Goal: Task Accomplishment & Management: Manage account settings

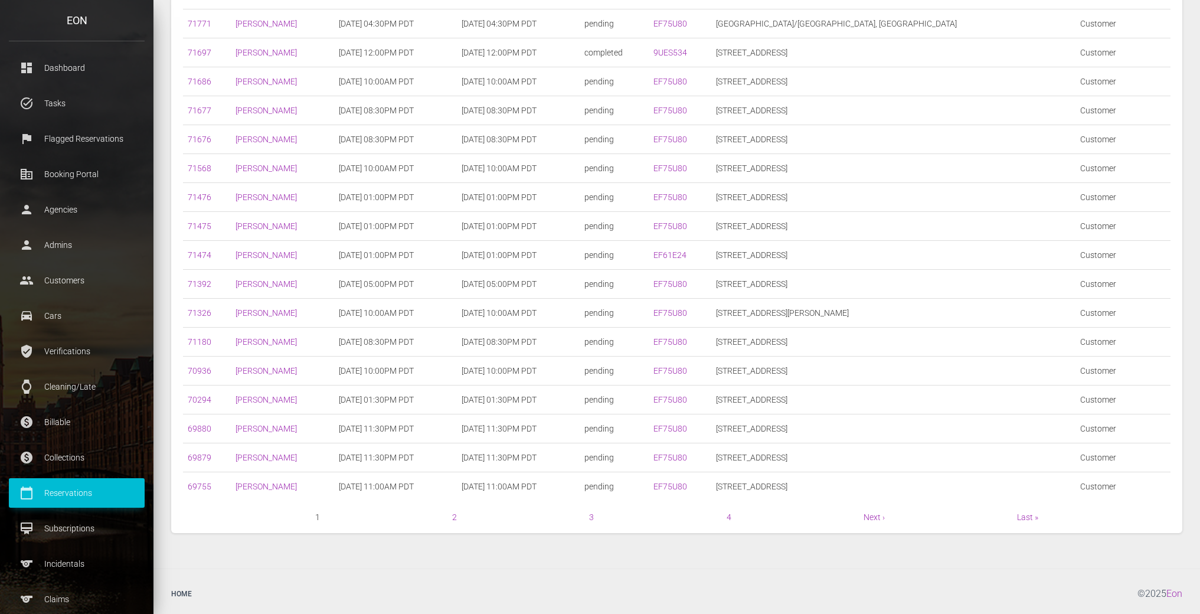
scroll to position [367, 0]
click at [452, 509] on link "2" at bounding box center [454, 512] width 5 height 9
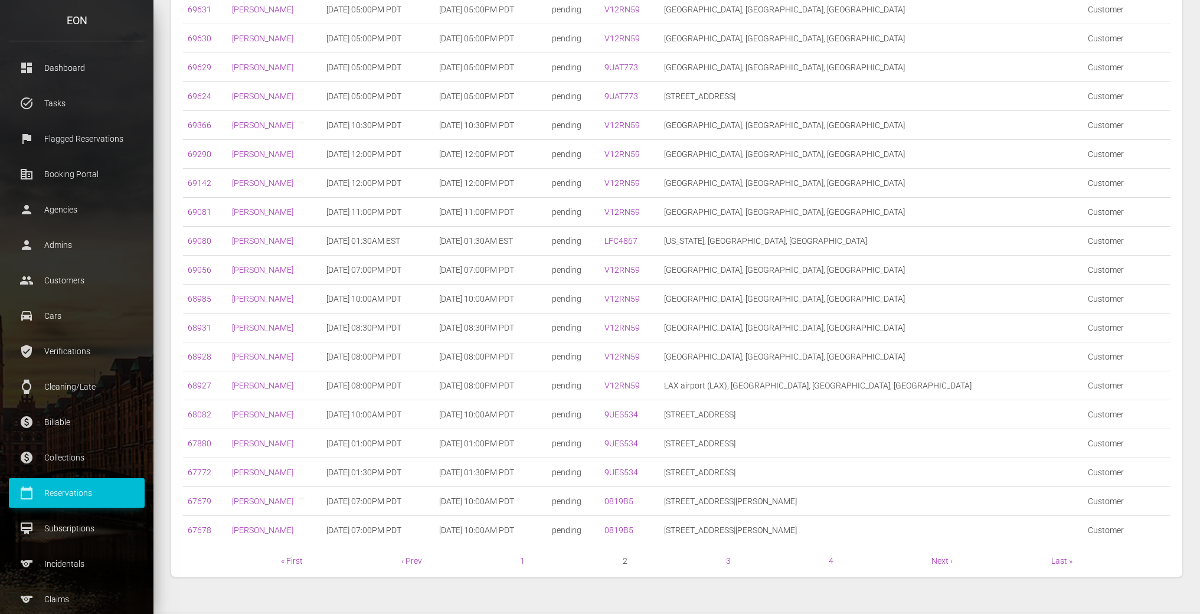
scroll to position [367, 0]
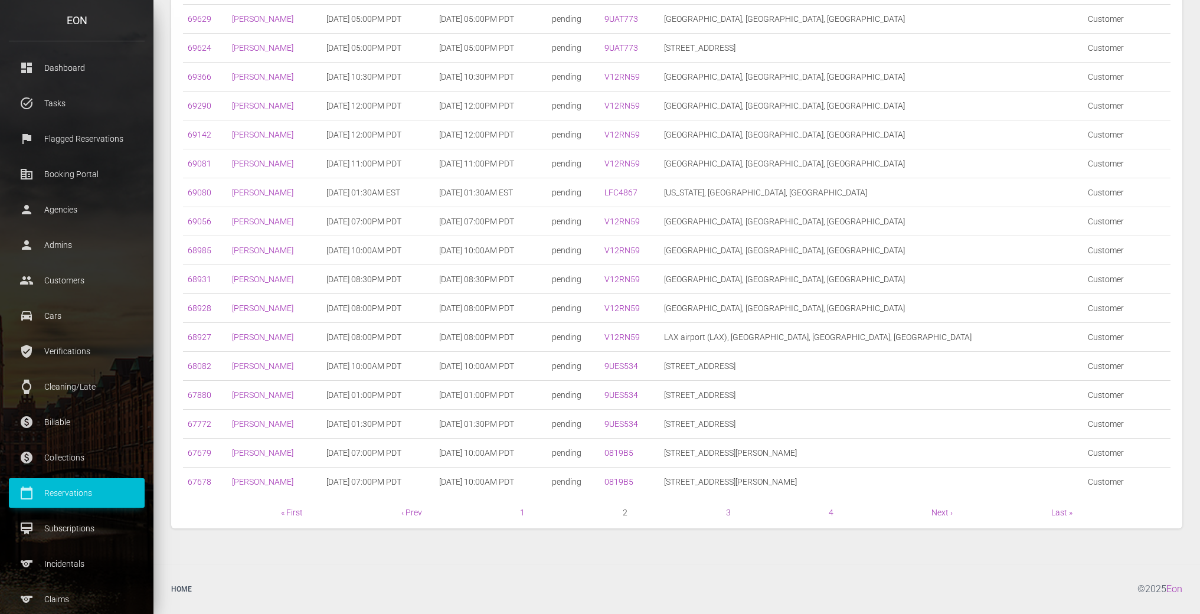
click at [729, 513] on link "3" at bounding box center [728, 512] width 5 height 9
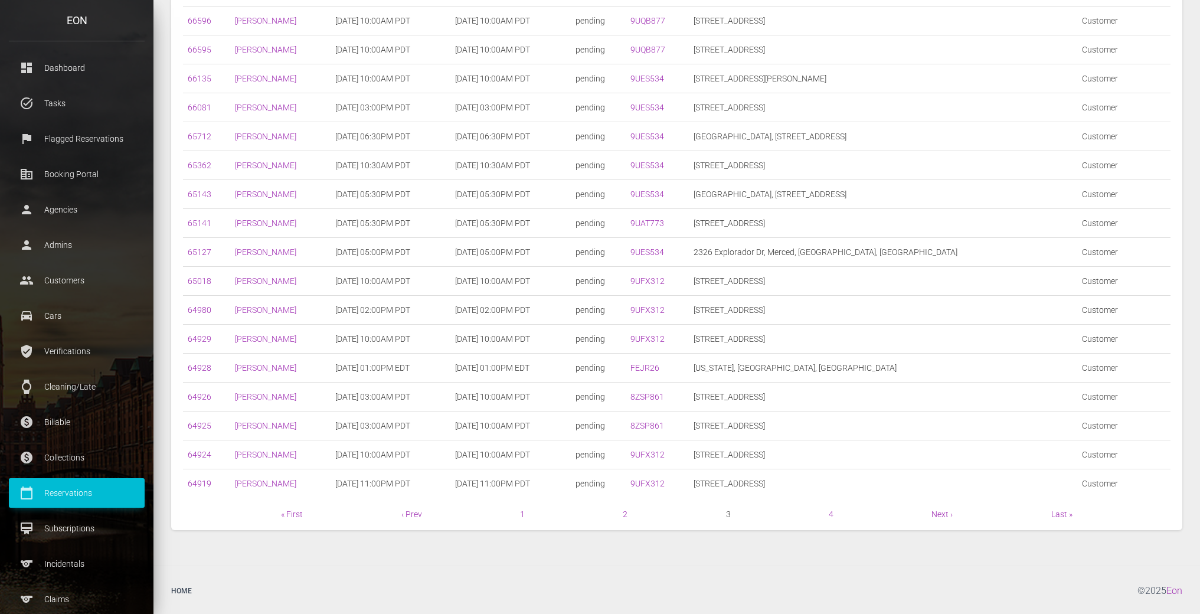
scroll to position [365, 0]
click at [834, 515] on nav "« First ‹ Prev 1 2 3 4 Next › Last »" at bounding box center [676, 515] width 987 height 14
click at [832, 516] on link "4" at bounding box center [831, 514] width 5 height 9
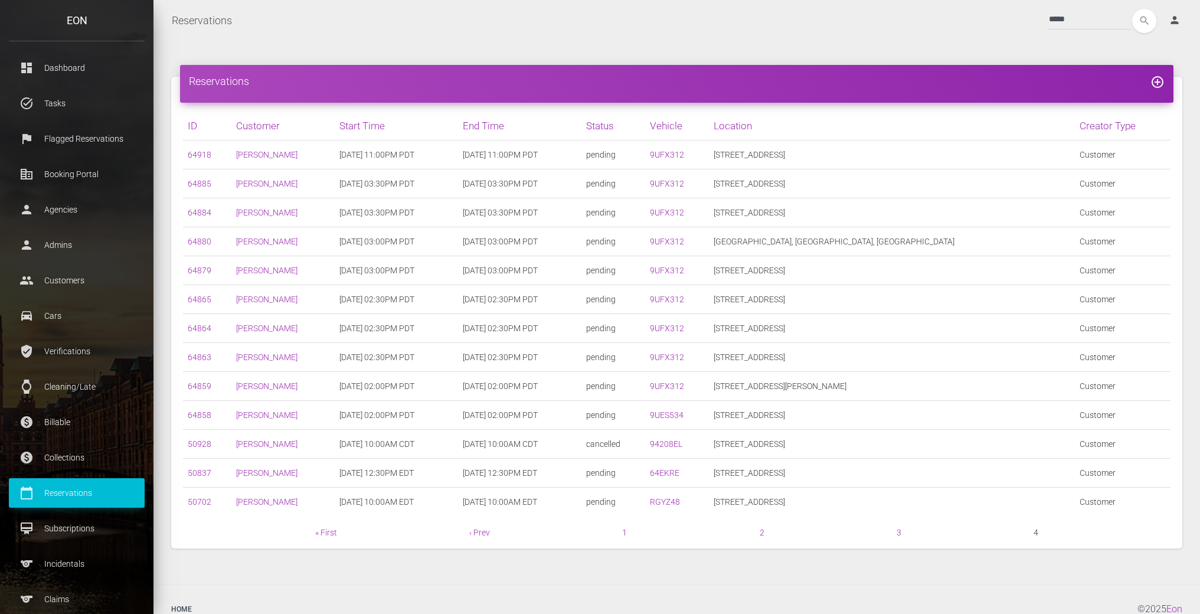
click at [625, 532] on link "1" at bounding box center [624, 532] width 5 height 9
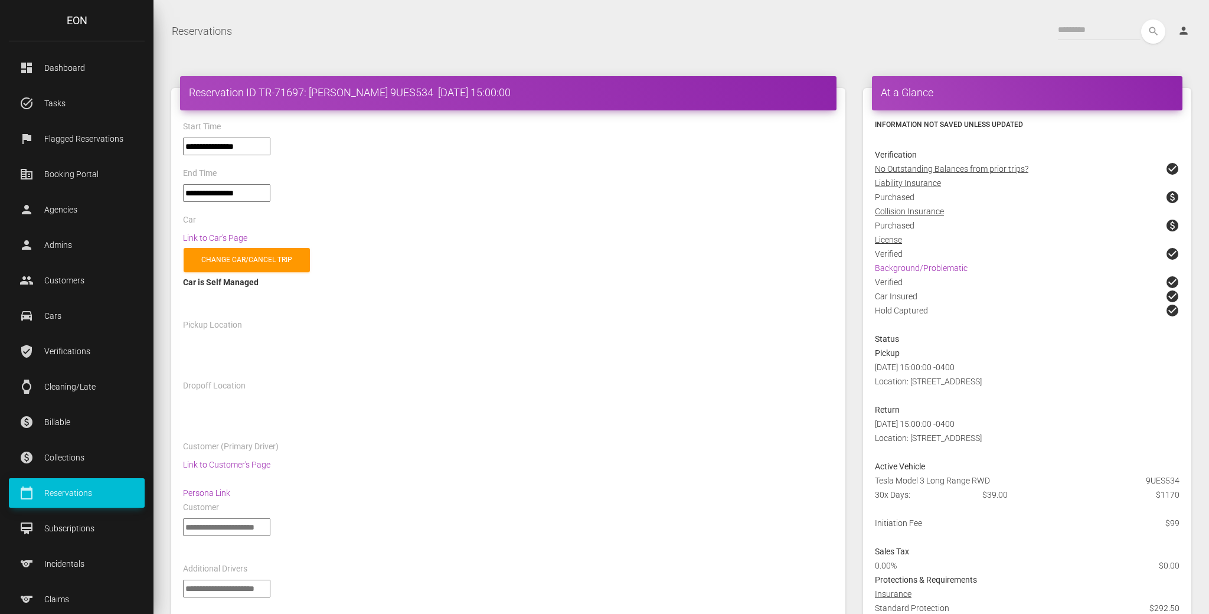
select select "*****"
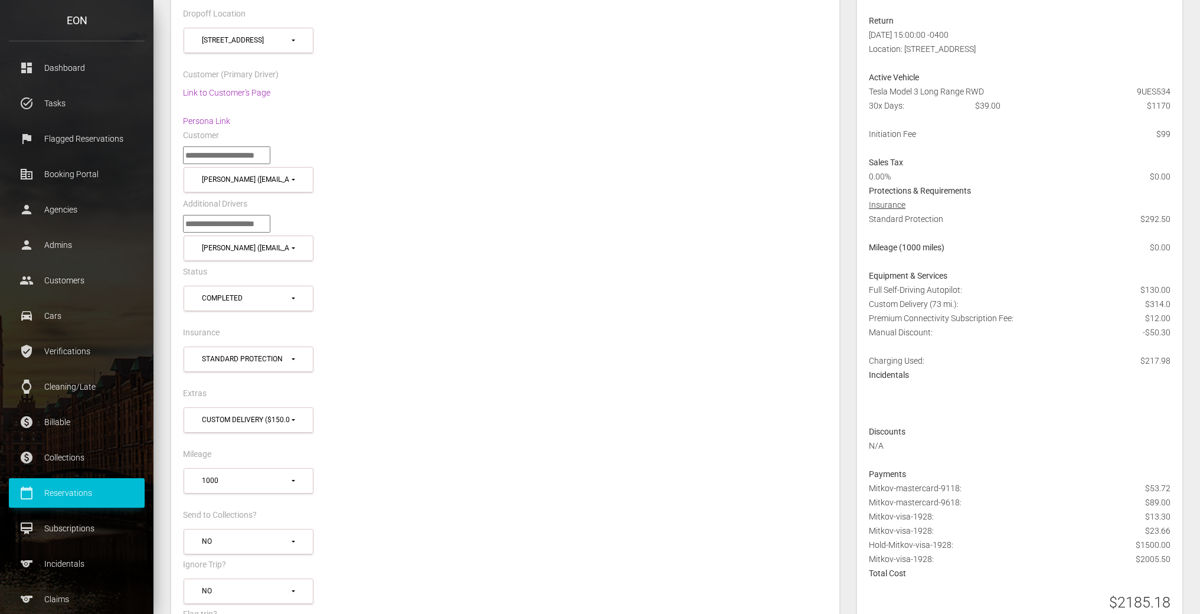
scroll to position [272, 0]
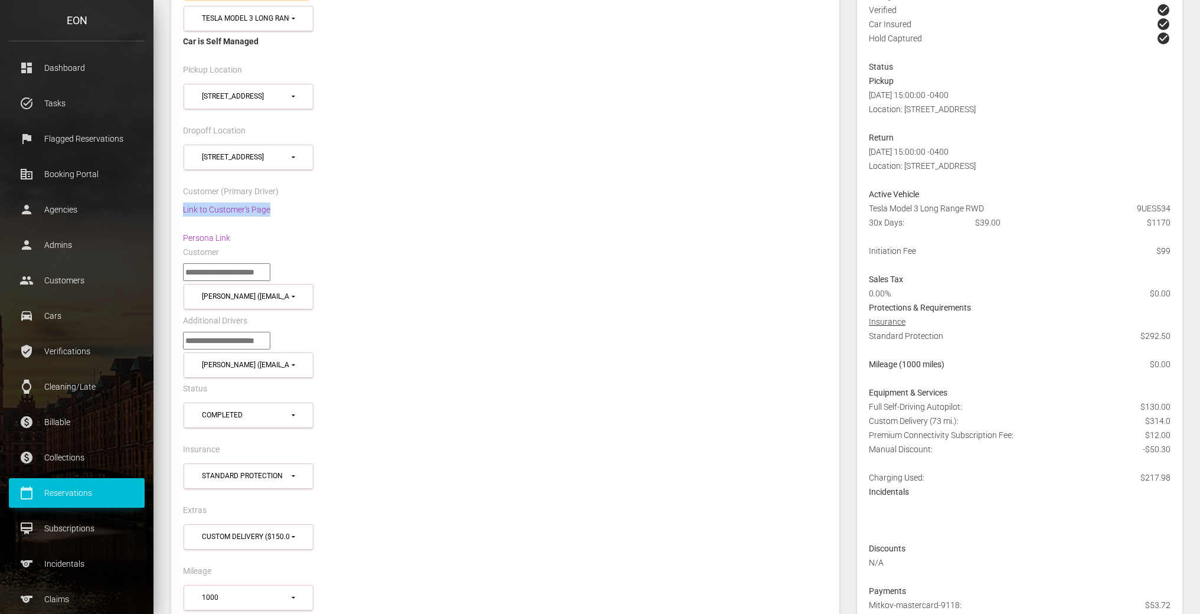
click at [493, 256] on div "Customer" at bounding box center [505, 254] width 662 height 18
click at [226, 238] on link "Persona Link" at bounding box center [206, 237] width 47 height 9
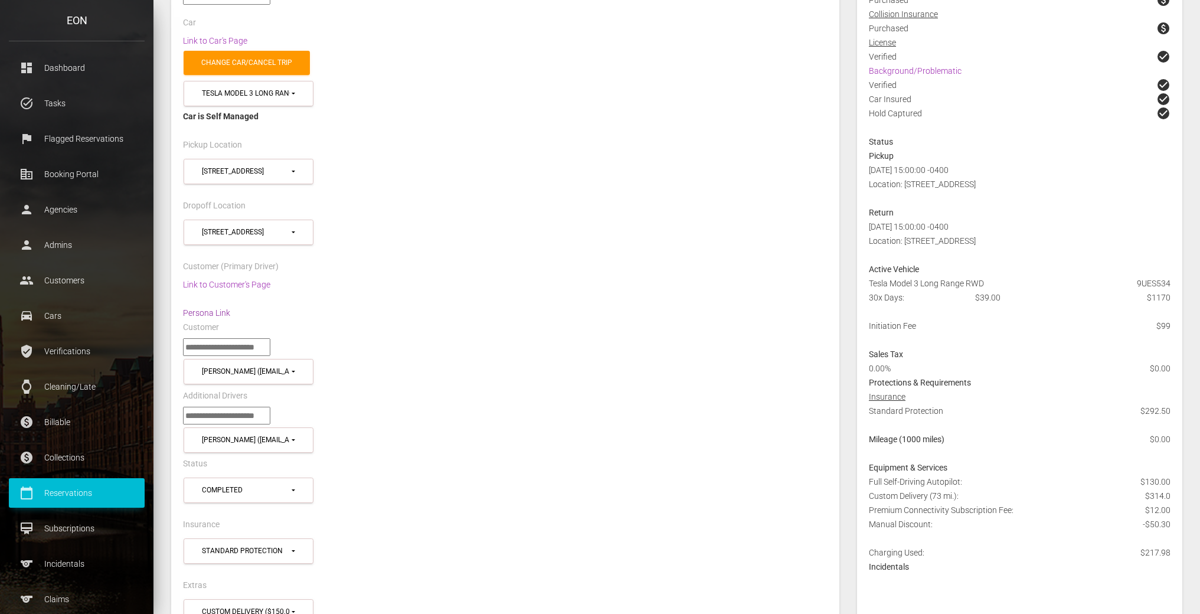
scroll to position [210, 0]
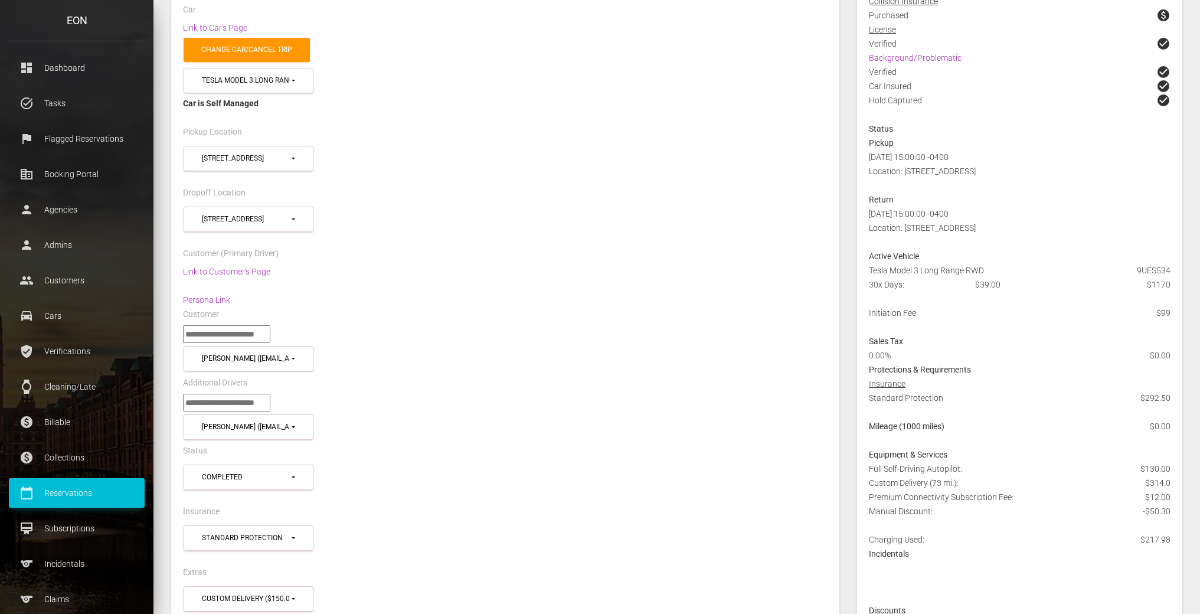
click at [638, 250] on div "Customer (Primary Driver)" at bounding box center [505, 255] width 662 height 18
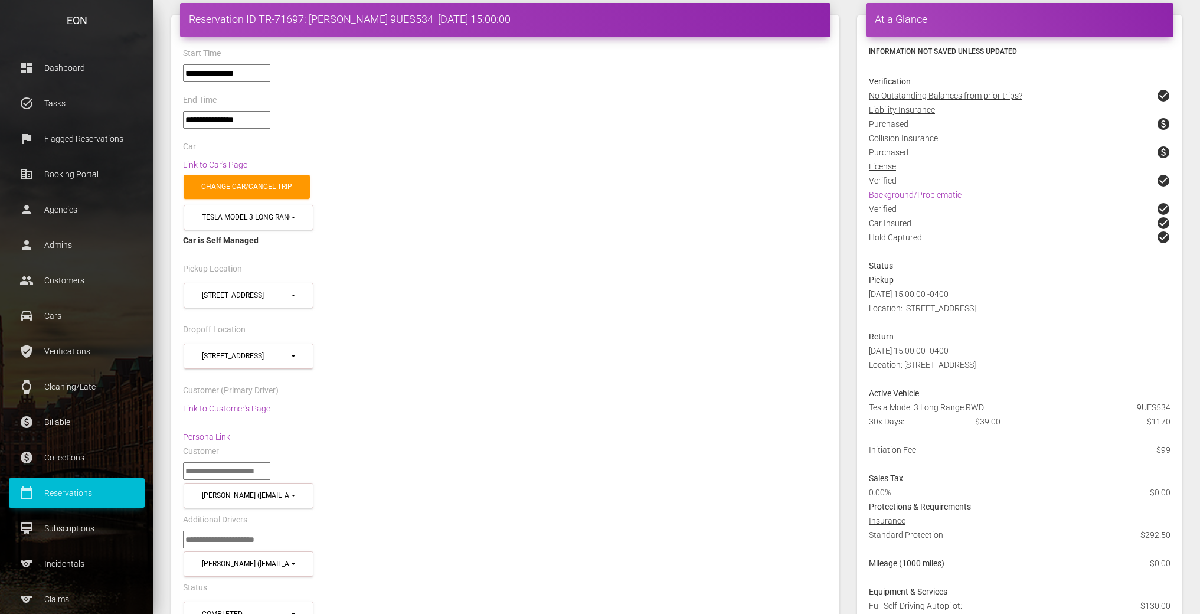
scroll to position [0, 0]
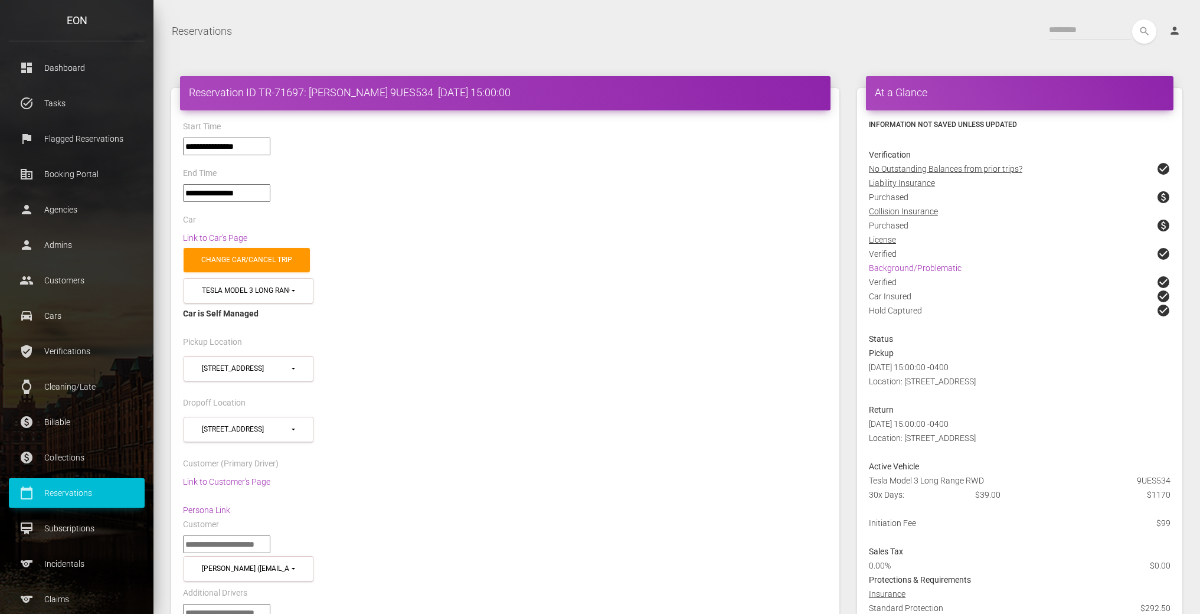
click at [643, 245] on div "Change car/cancel trip" at bounding box center [505, 260] width 662 height 30
select select "*****"
click at [699, 231] on div "Link to Car's Page" at bounding box center [505, 238] width 662 height 14
click at [503, 246] on div "Change car/cancel trip" at bounding box center [505, 260] width 662 height 30
click at [76, 491] on p "Reservations" at bounding box center [77, 493] width 118 height 18
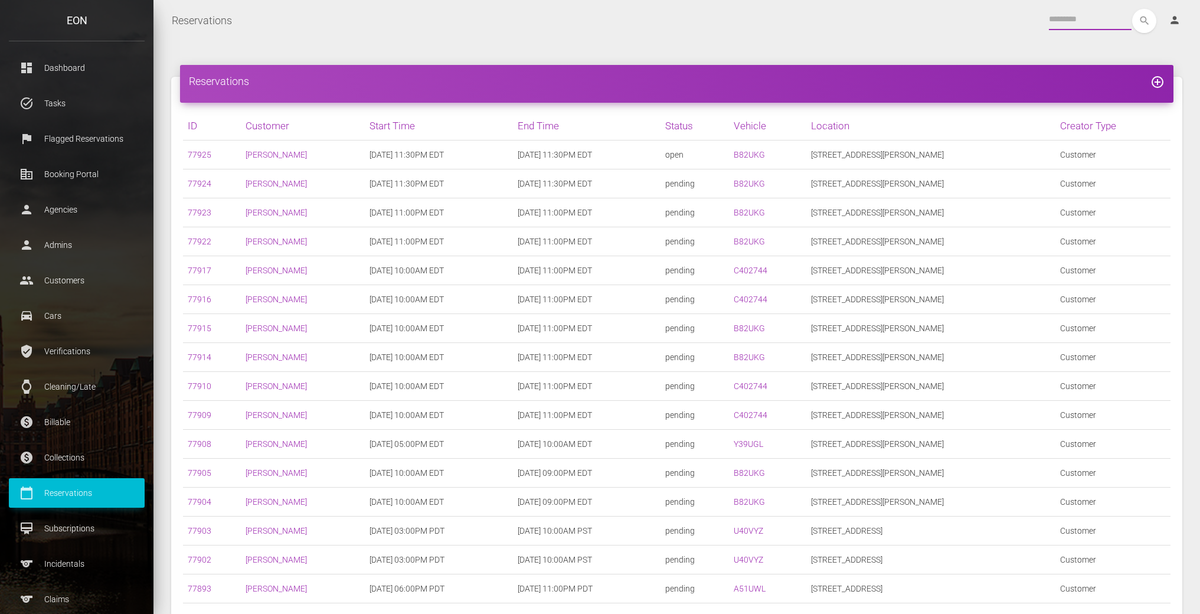
click at [1071, 19] on input "text" at bounding box center [1090, 19] width 83 height 21
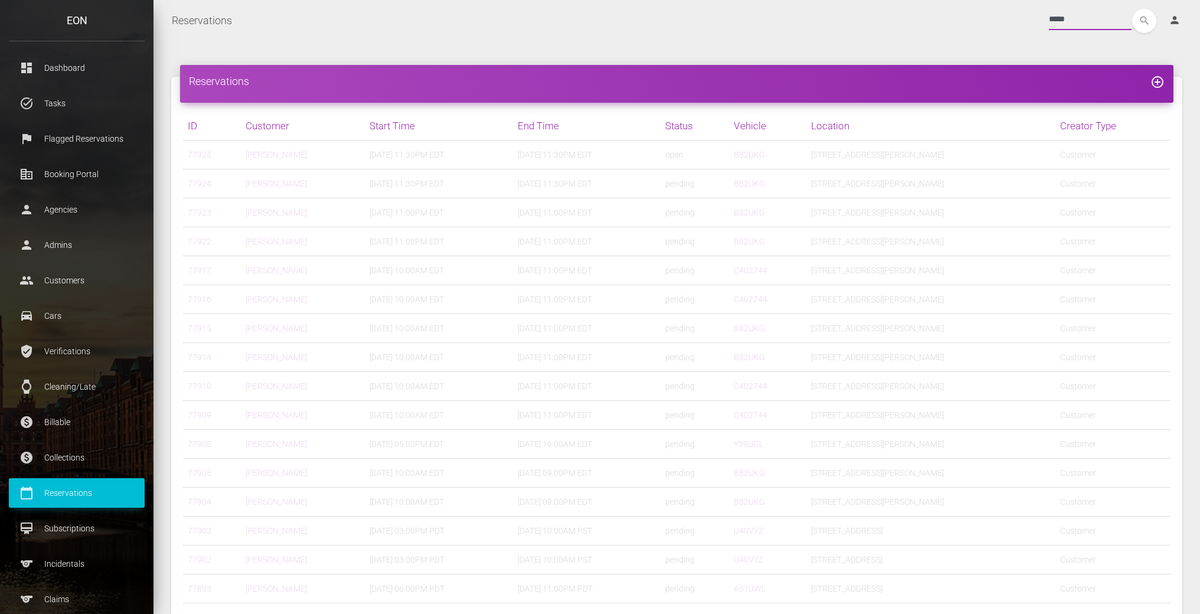
type input "*****"
click at [1132, 9] on button "search" at bounding box center [1144, 21] width 24 height 24
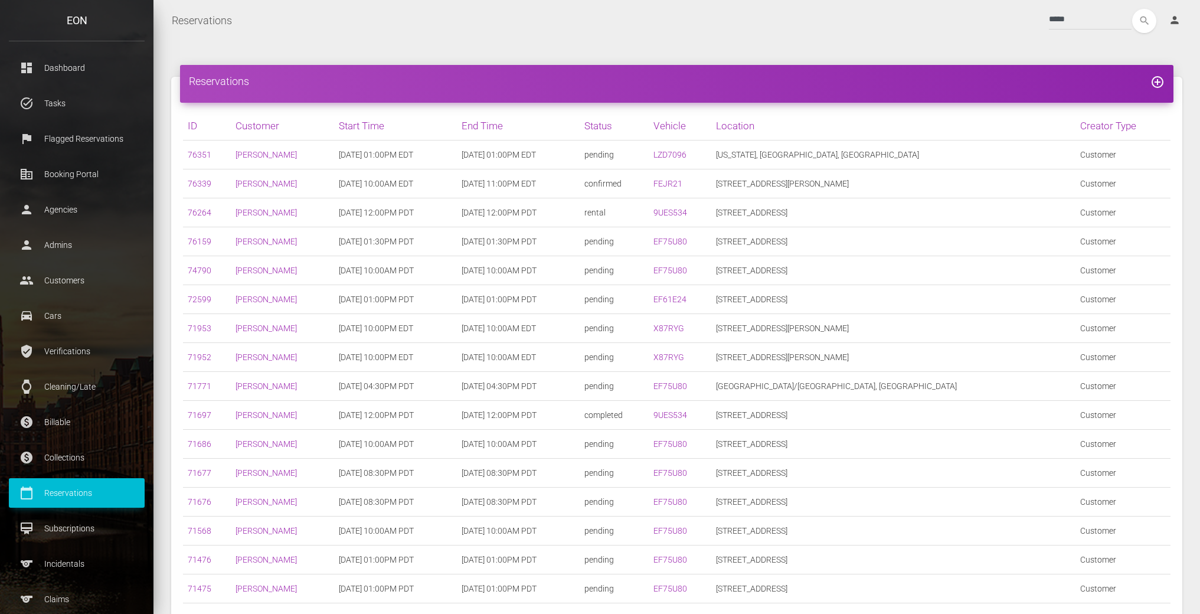
click at [326, 41] on div "Reservations add_circle_outline ID Customer Start Time End Time Status Vehicle …" at bounding box center [676, 485] width 1046 height 889
click at [115, 139] on p "Flagged Reservations" at bounding box center [77, 139] width 118 height 18
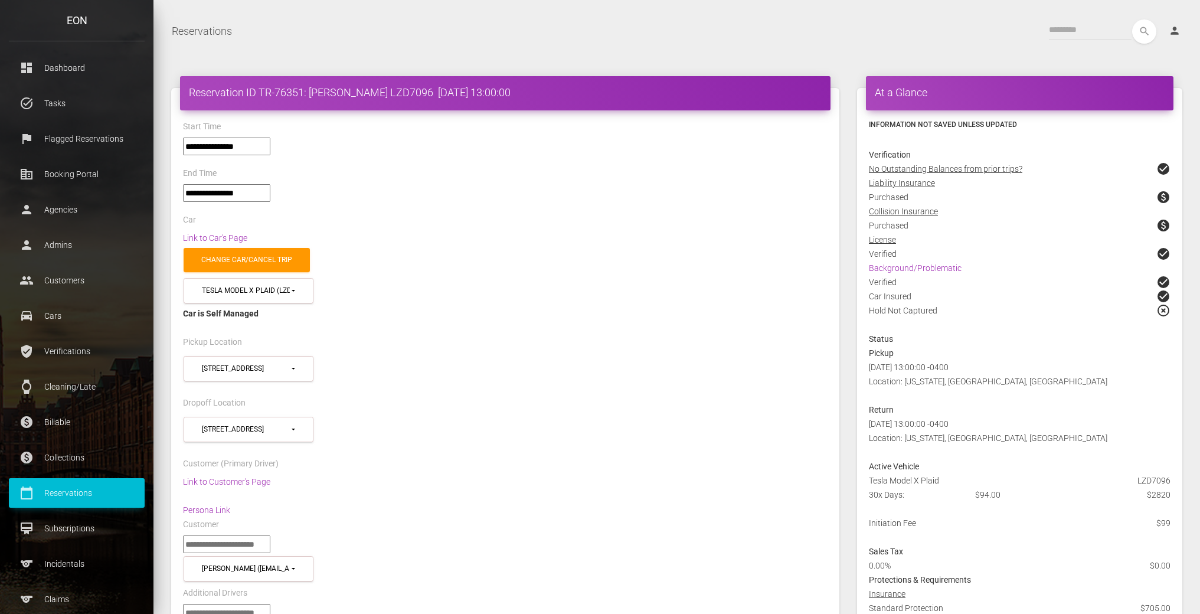
select select "*****"
click at [557, 218] on div "Car" at bounding box center [505, 221] width 662 height 18
click at [584, 221] on div "Car" at bounding box center [505, 221] width 662 height 18
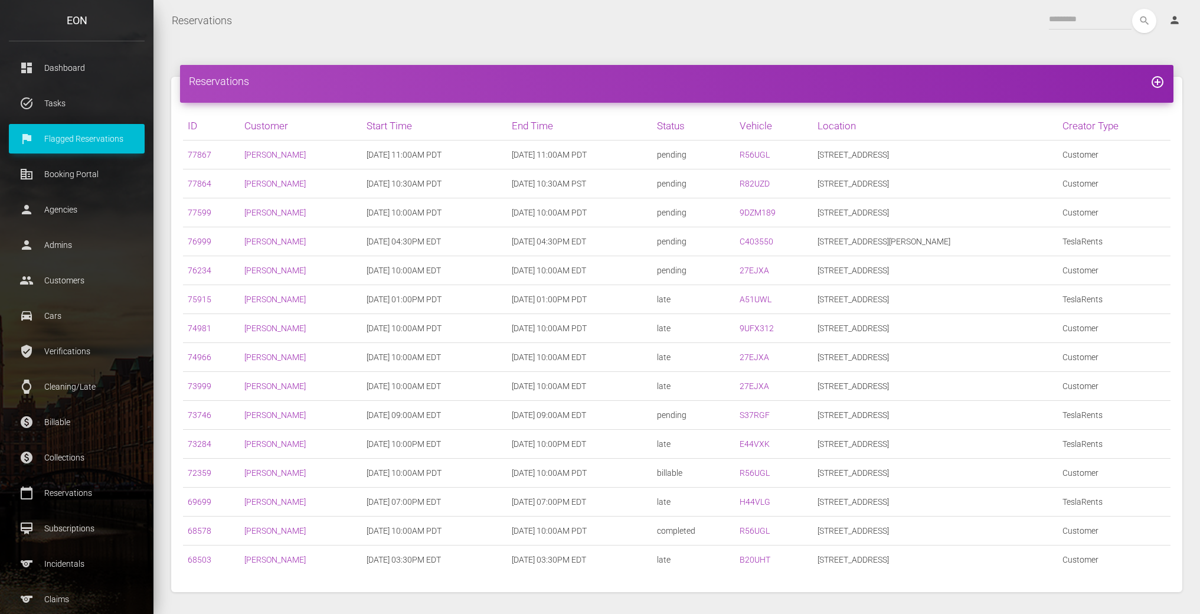
click at [508, 42] on div "Reservations add_circle_outline ID Customer Start Time End Time Status Vehicle …" at bounding box center [676, 334] width 1046 height 586
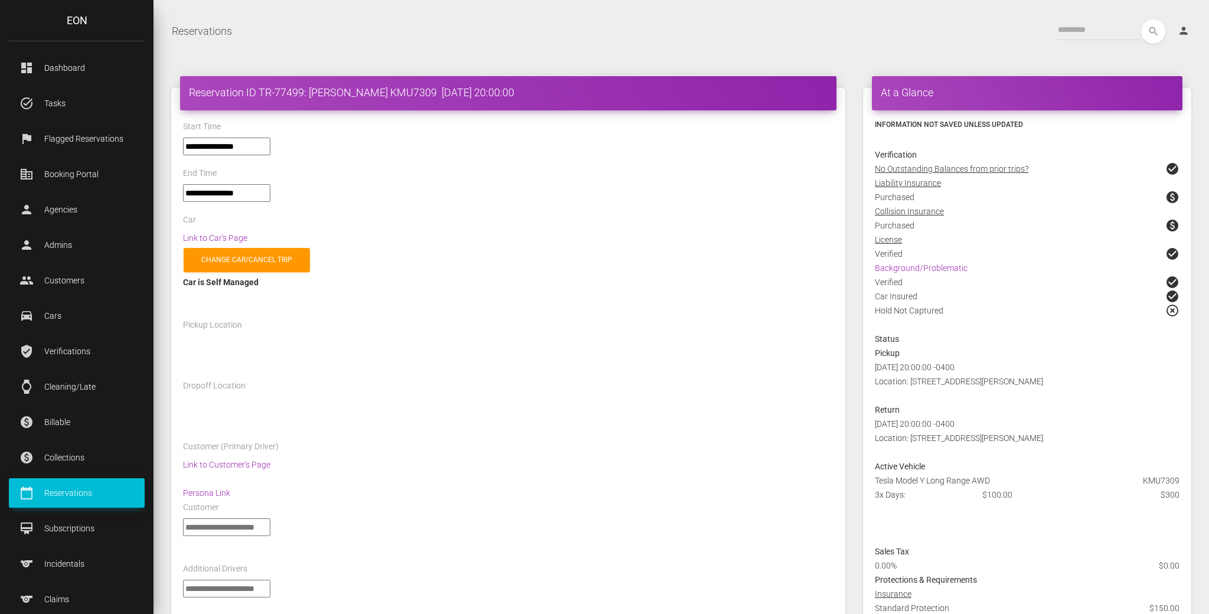
select select "*****"
select select
select select "*****"
select select
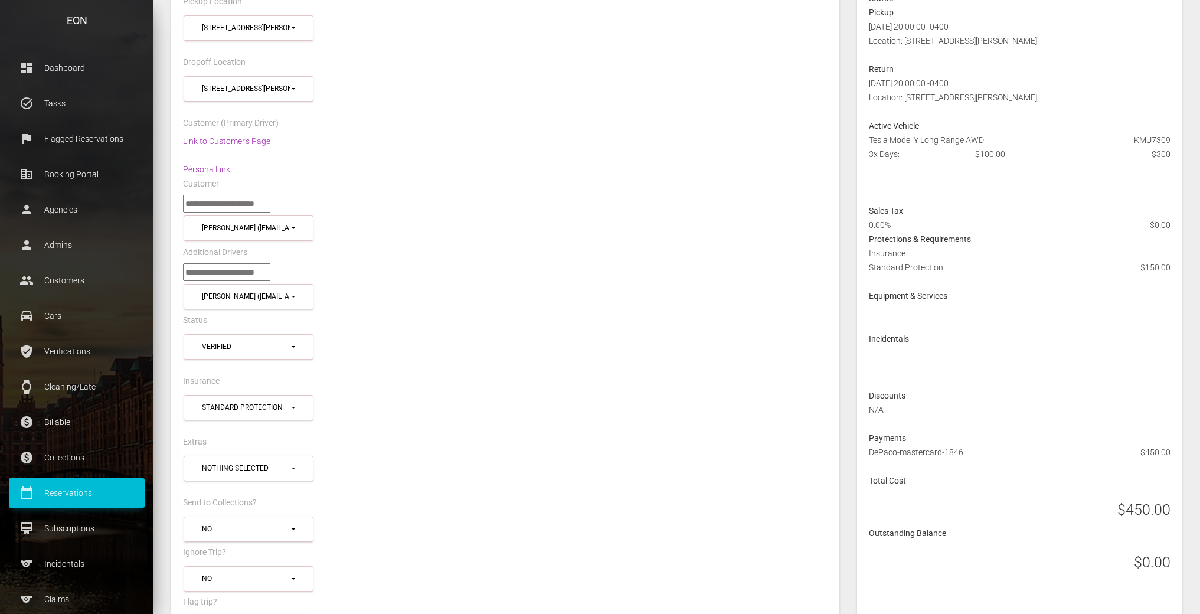
scroll to position [343, 0]
click at [793, 320] on div "Status" at bounding box center [505, 319] width 662 height 18
